Goal: Transaction & Acquisition: Purchase product/service

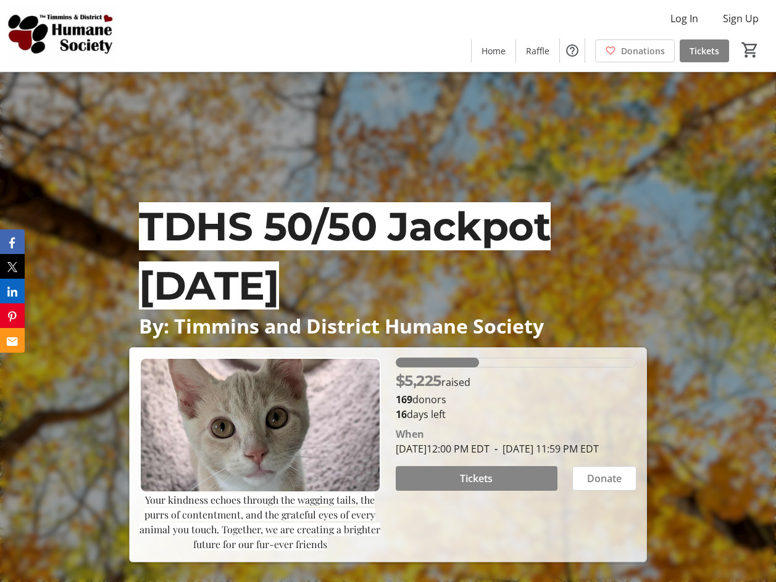
click at [517, 490] on span at bounding box center [477, 479] width 162 height 30
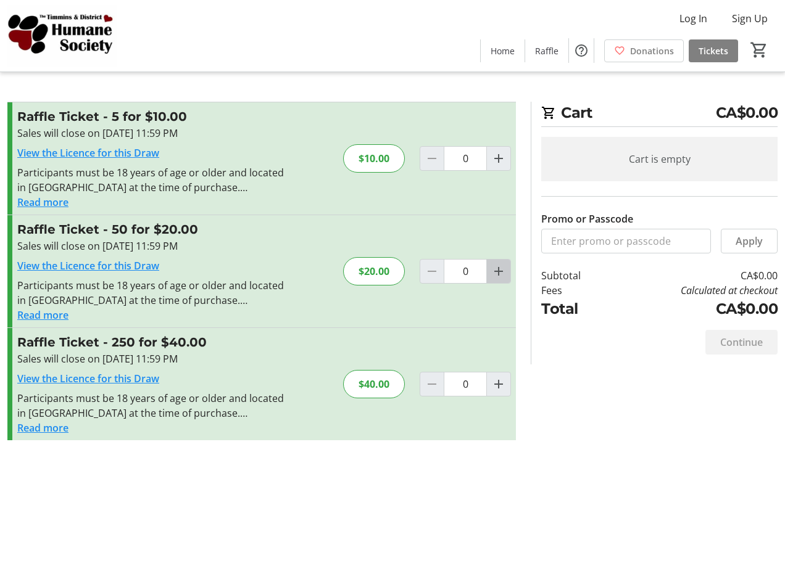
click at [502, 270] on mat-icon "Increment by one" at bounding box center [498, 271] width 15 height 15
type input "1"
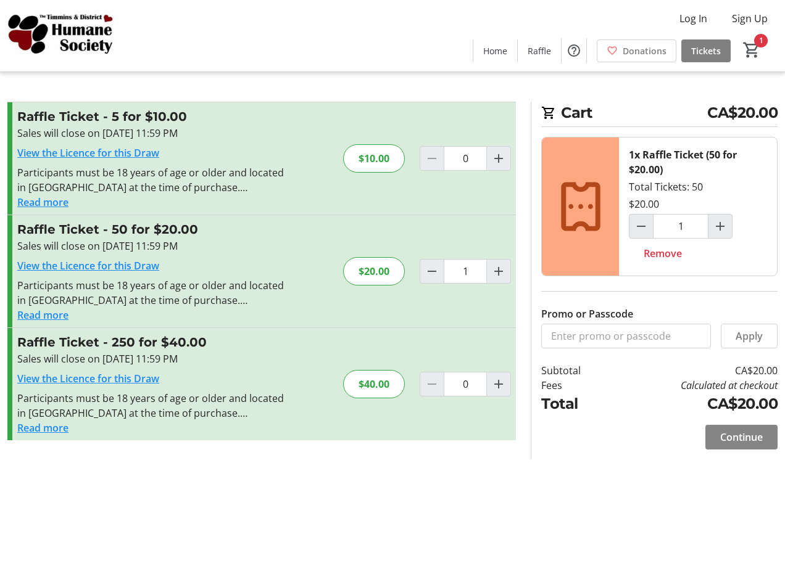
click at [736, 436] on span "Continue" at bounding box center [741, 437] width 43 height 15
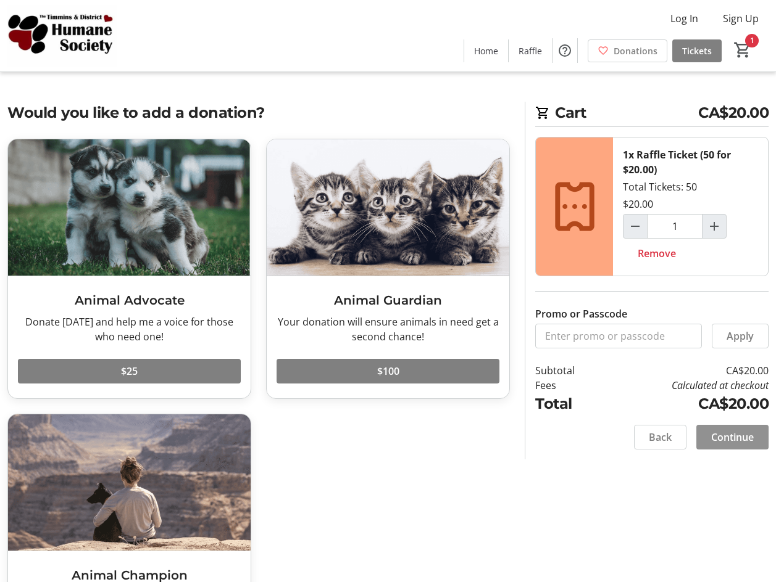
click at [736, 436] on span "Continue" at bounding box center [732, 437] width 43 height 15
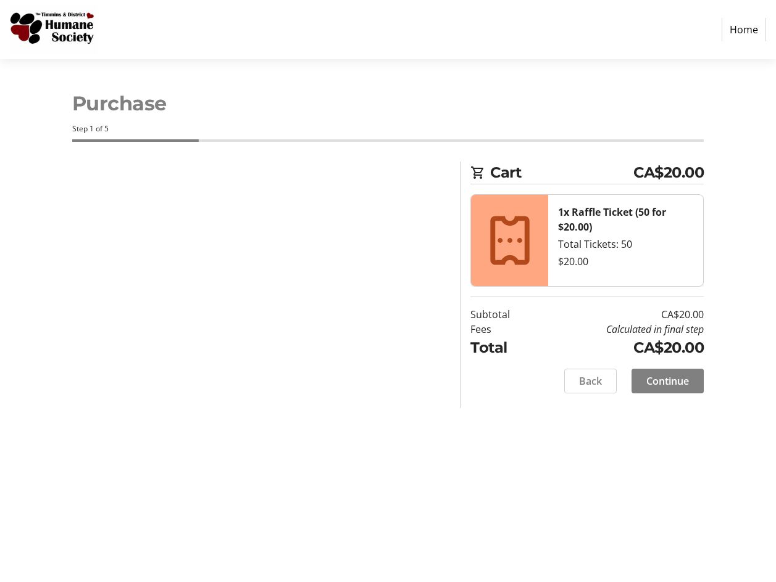
select select "CA"
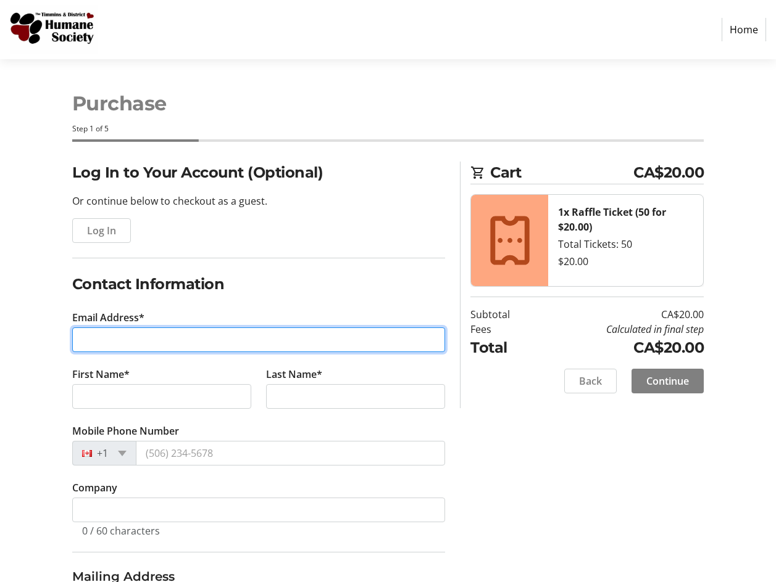
click at [325, 347] on input "Email Address*" at bounding box center [258, 340] width 373 height 25
type input "[EMAIL_ADDRESS][DOMAIN_NAME]"
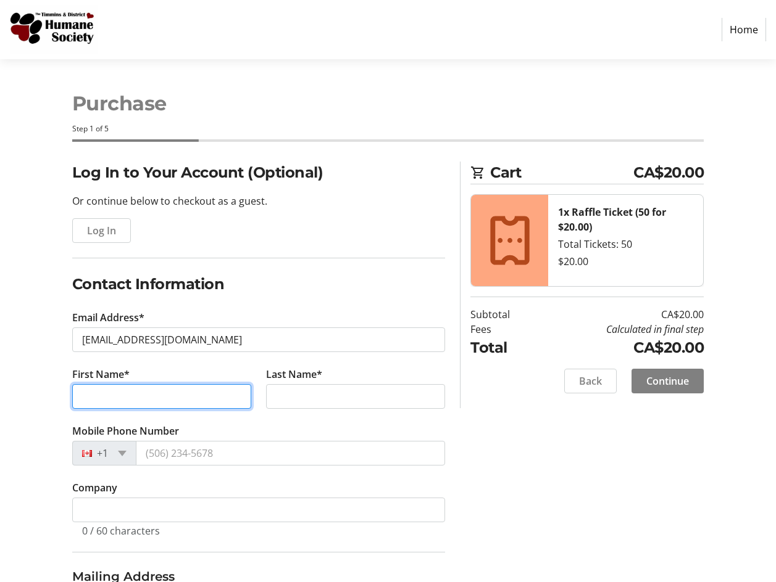
type input "Crystal"
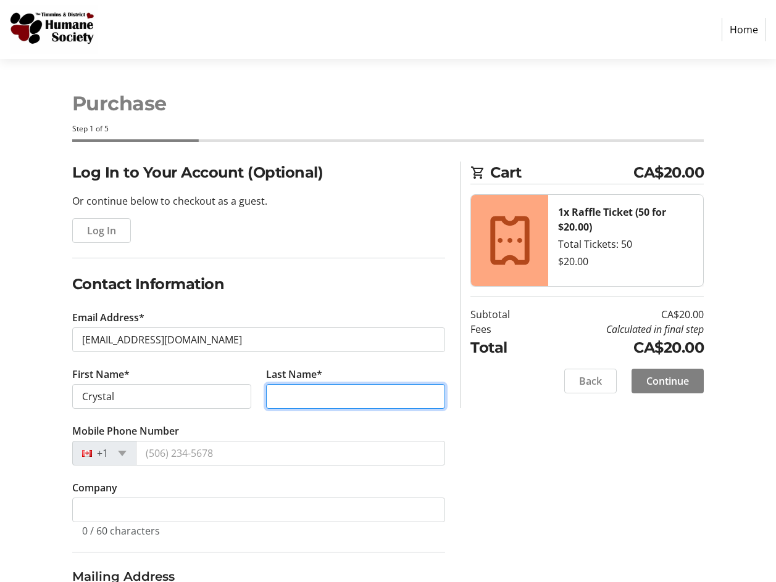
type input "[PERSON_NAME]"
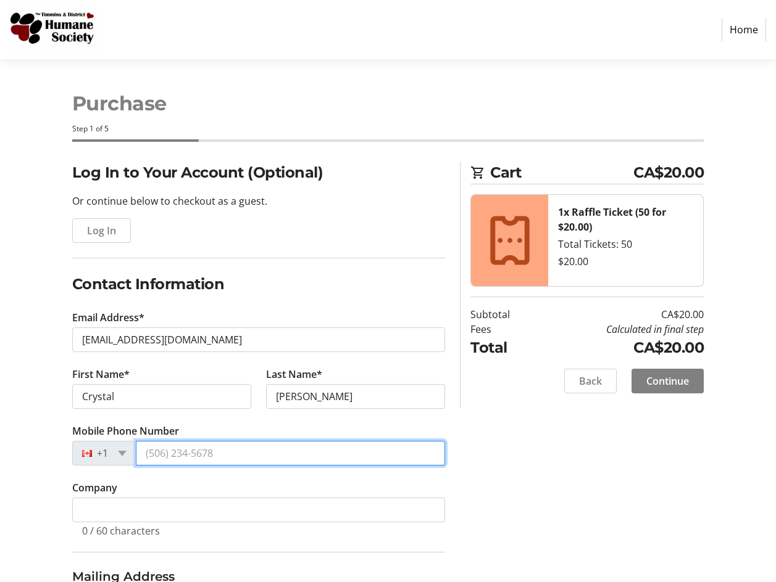
type input "[PHONE_NUMBER]"
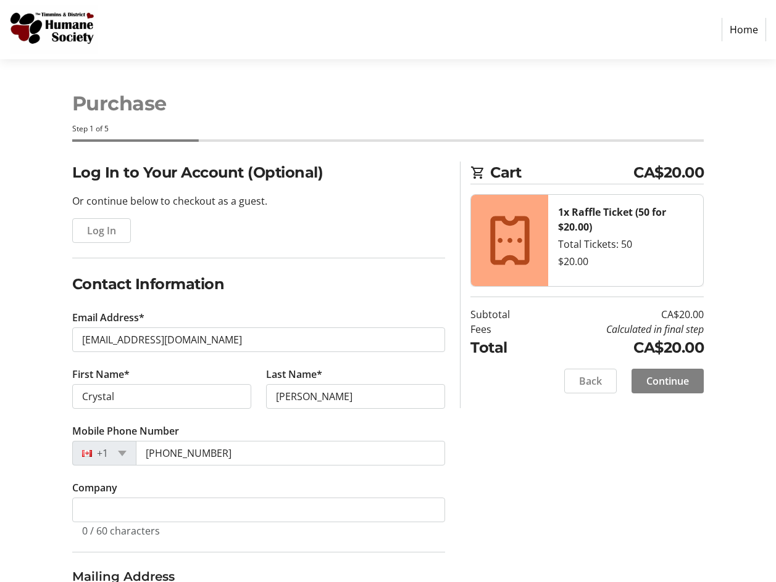
type input "[STREET_ADDRESS]"
type input "Kitchener"
select select "ON"
type input "N2A 1M9"
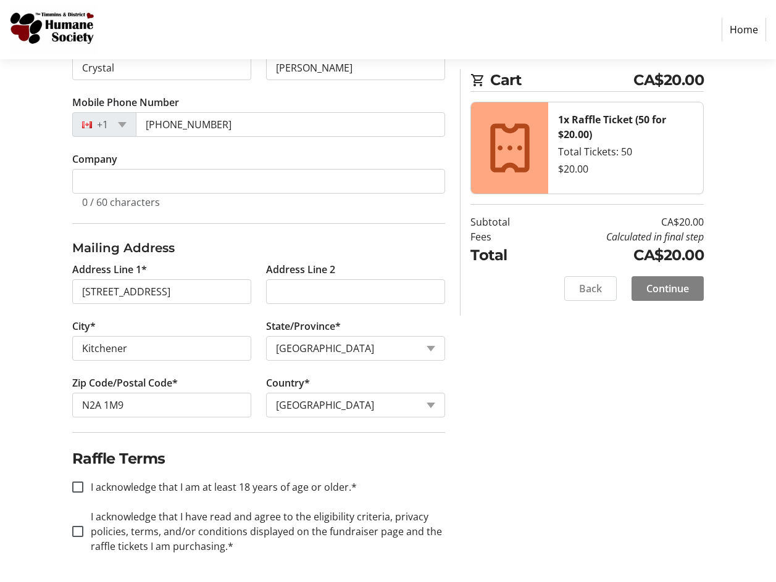
scroll to position [330, 0]
drag, startPoint x: 77, startPoint y: 482, endPoint x: 75, endPoint y: 517, distance: 34.6
click at [77, 483] on input "I acknowledge that I am at least 18 years of age or older.*" at bounding box center [77, 486] width 11 height 11
checkbox input "true"
click at [75, 529] on input "I acknowledge that I have read and agree to the eligibility criteria, privacy p…" at bounding box center [77, 530] width 11 height 11
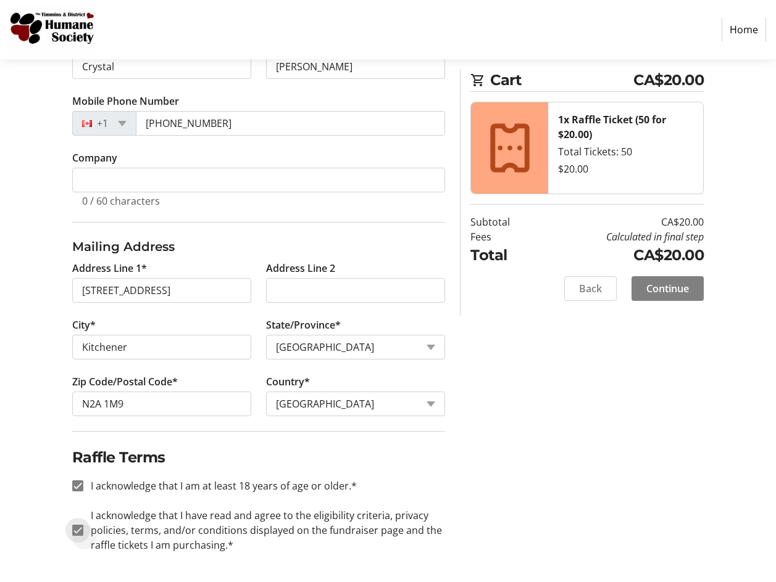
checkbox input "true"
click at [665, 288] on span "Continue" at bounding box center [667, 288] width 43 height 15
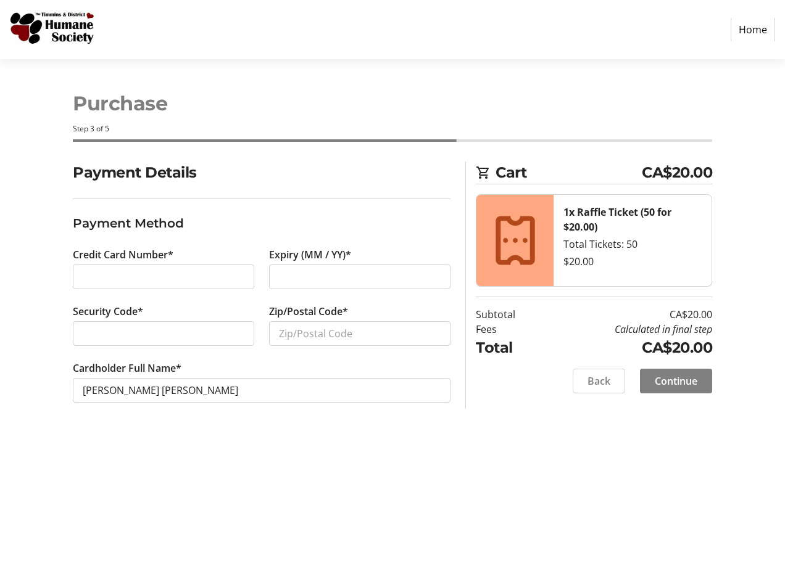
click at [370, 268] on div at bounding box center [359, 277] width 181 height 25
click at [309, 332] on input "Zip/Postal Code*" at bounding box center [359, 333] width 181 height 25
type input "N2A 1M9"
click at [666, 383] on span "Continue" at bounding box center [676, 381] width 43 height 15
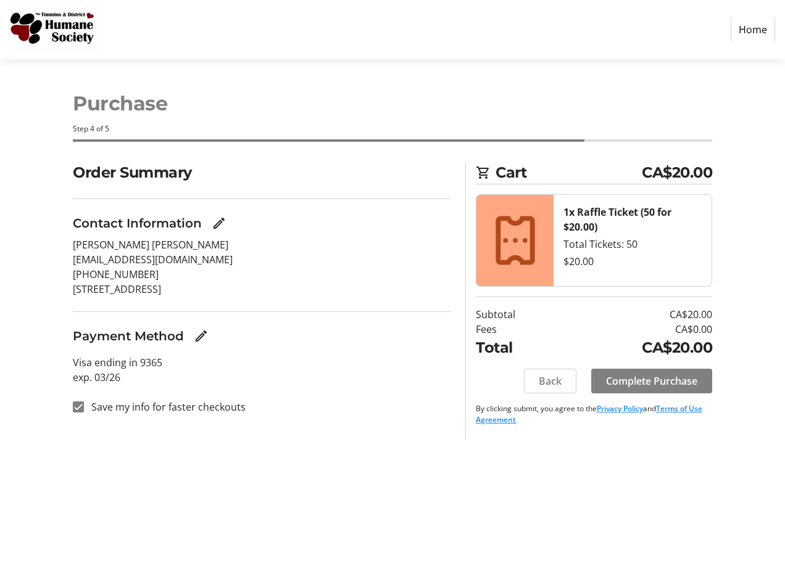
click at [666, 383] on span "Complete Purchase" at bounding box center [651, 381] width 91 height 15
